Goal: Task Accomplishment & Management: Manage account settings

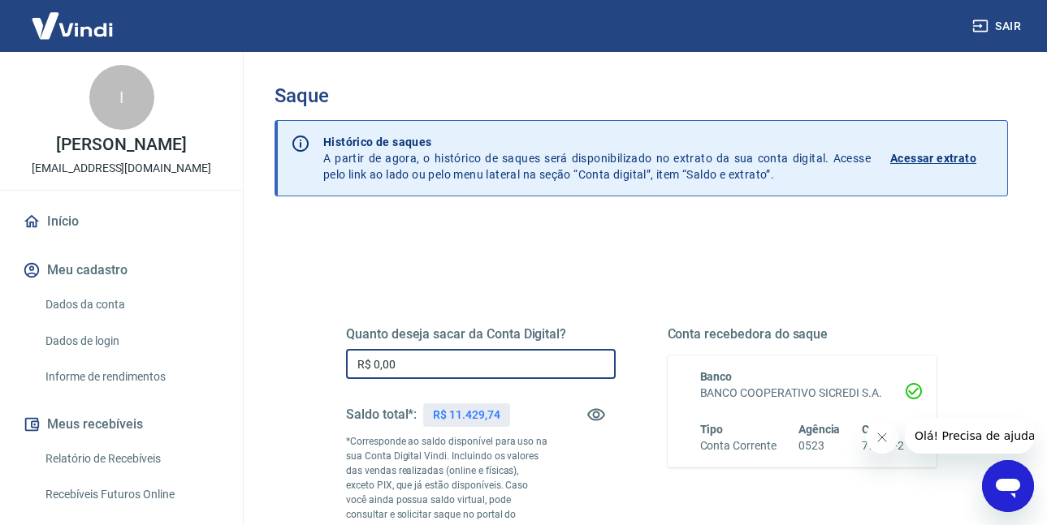
click at [422, 362] on input "R$ 0,00" at bounding box center [481, 364] width 270 height 30
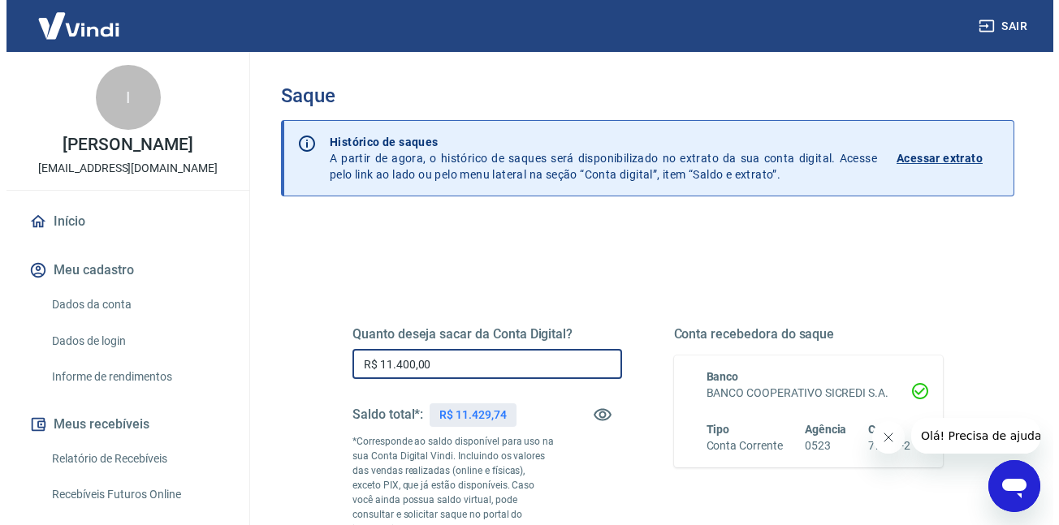
scroll to position [292, 0]
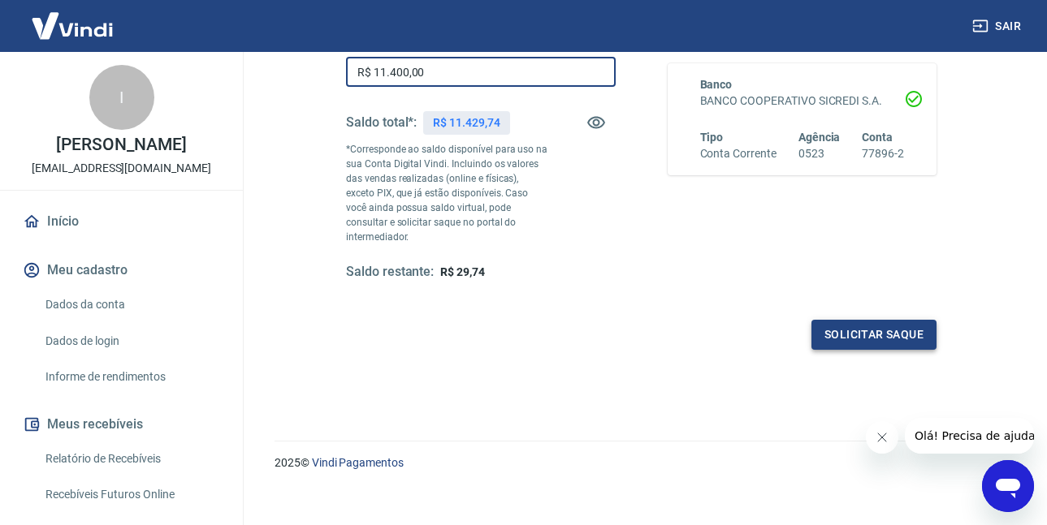
type input "R$ 11.400,00"
click at [866, 320] on button "Solicitar saque" at bounding box center [873, 335] width 125 height 30
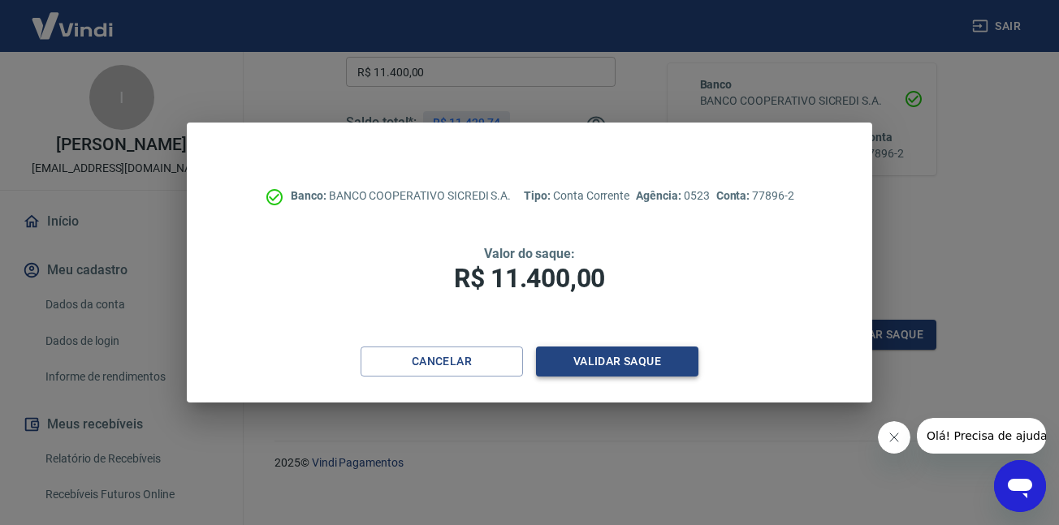
click at [600, 360] on button "Validar saque" at bounding box center [617, 362] width 162 height 30
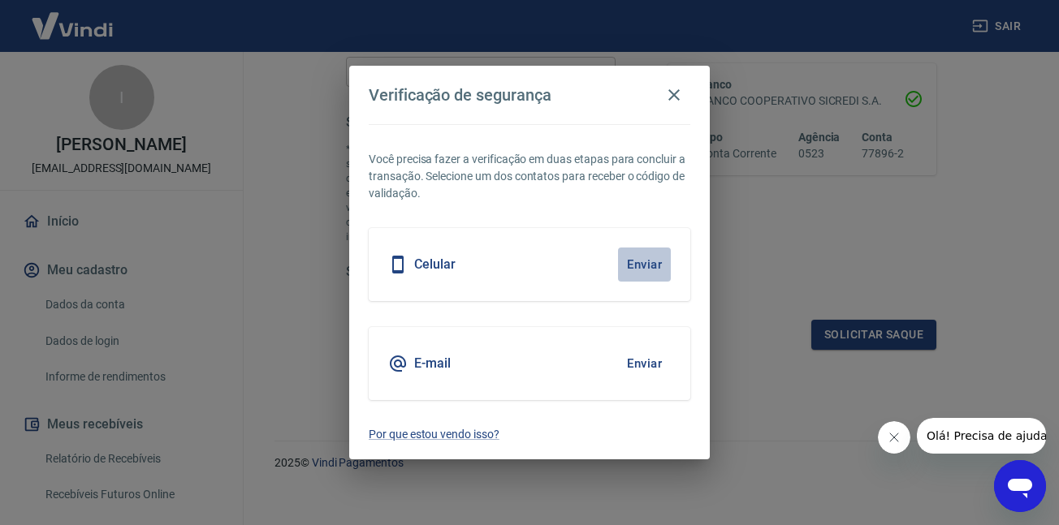
click at [645, 266] on button "Enviar" at bounding box center [644, 265] width 53 height 34
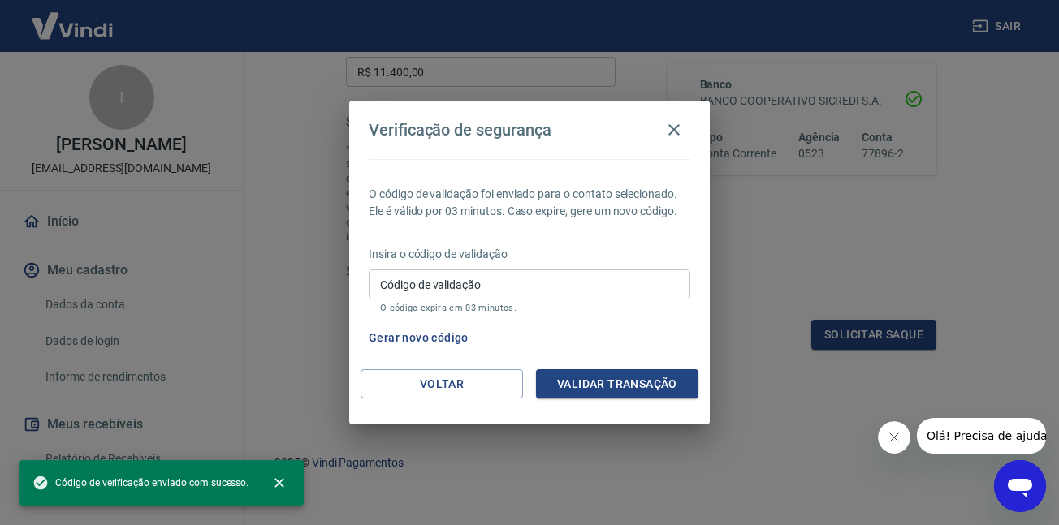
click at [627, 277] on input "Código de validação" at bounding box center [530, 285] width 322 height 30
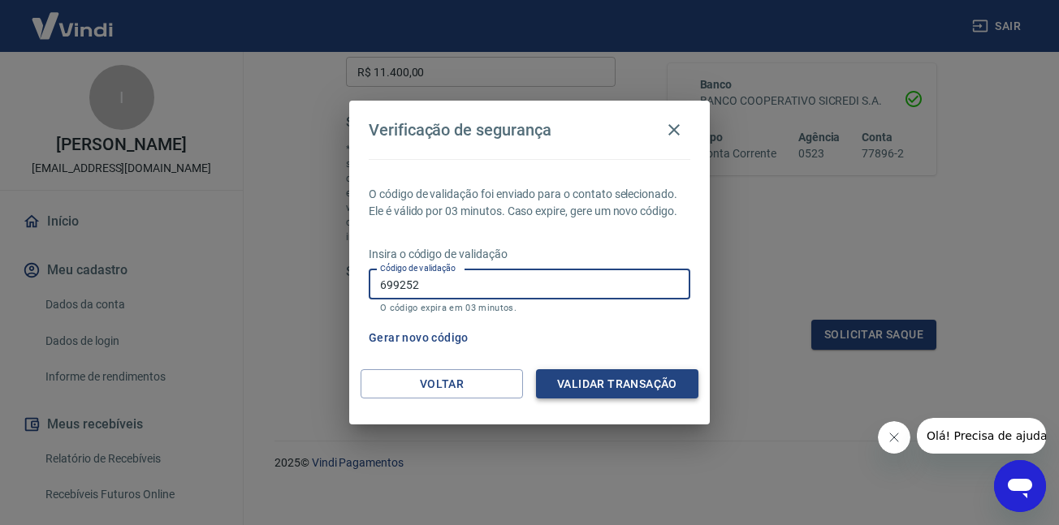
type input "699252"
click at [568, 382] on button "Validar transação" at bounding box center [617, 384] width 162 height 30
